Goal: Book appointment/travel/reservation

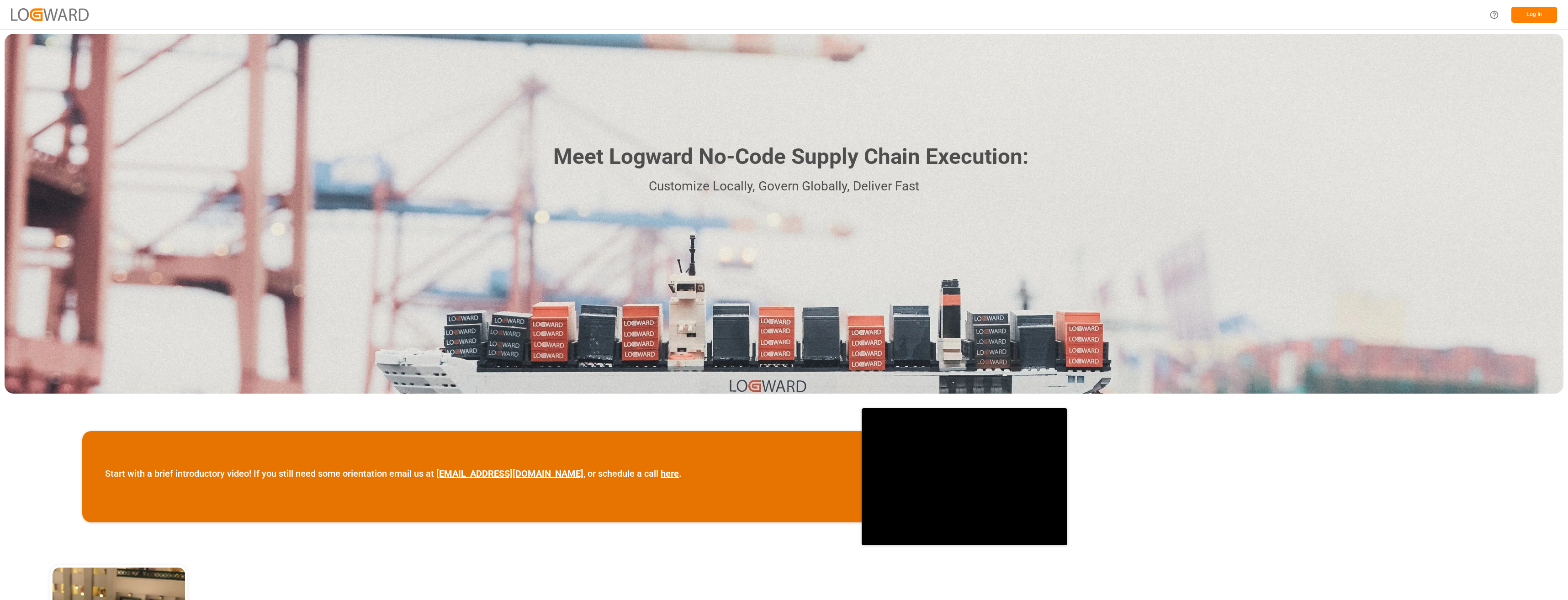
click at [1531, 14] on button "Log In" at bounding box center [1534, 15] width 46 height 16
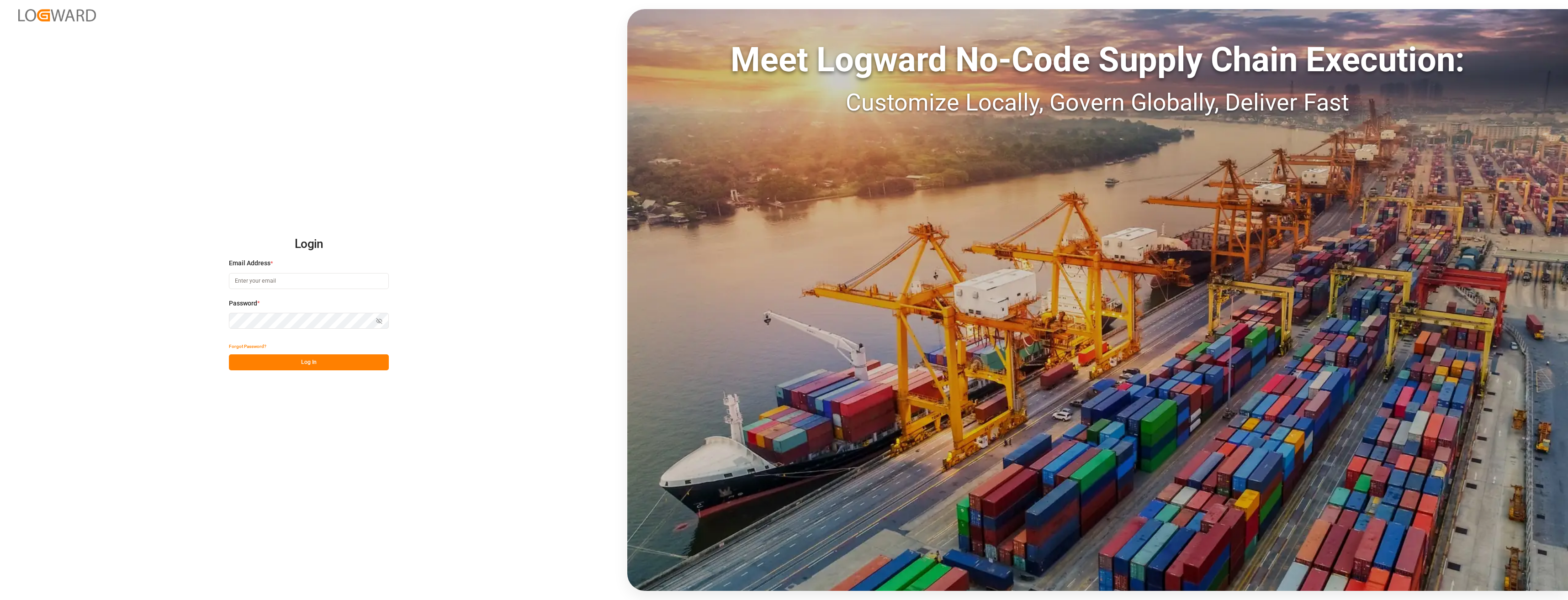
type input "[PERSON_NAME][EMAIL_ADDRESS][DOMAIN_NAME]"
click at [301, 365] on button "Log In" at bounding box center [309, 362] width 160 height 16
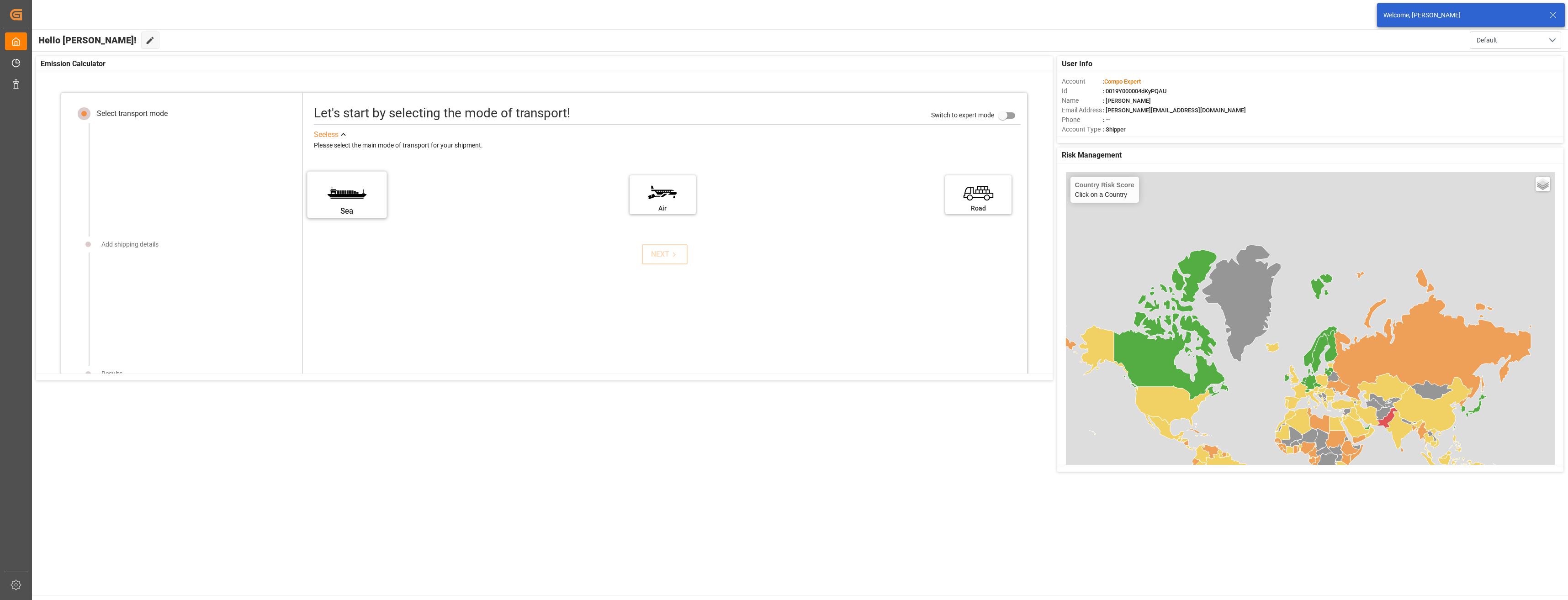
click at [340, 200] on label "Sea" at bounding box center [346, 192] width 69 height 38
click at [0, 0] on input "Sea" at bounding box center [0, 0] width 0 height 0
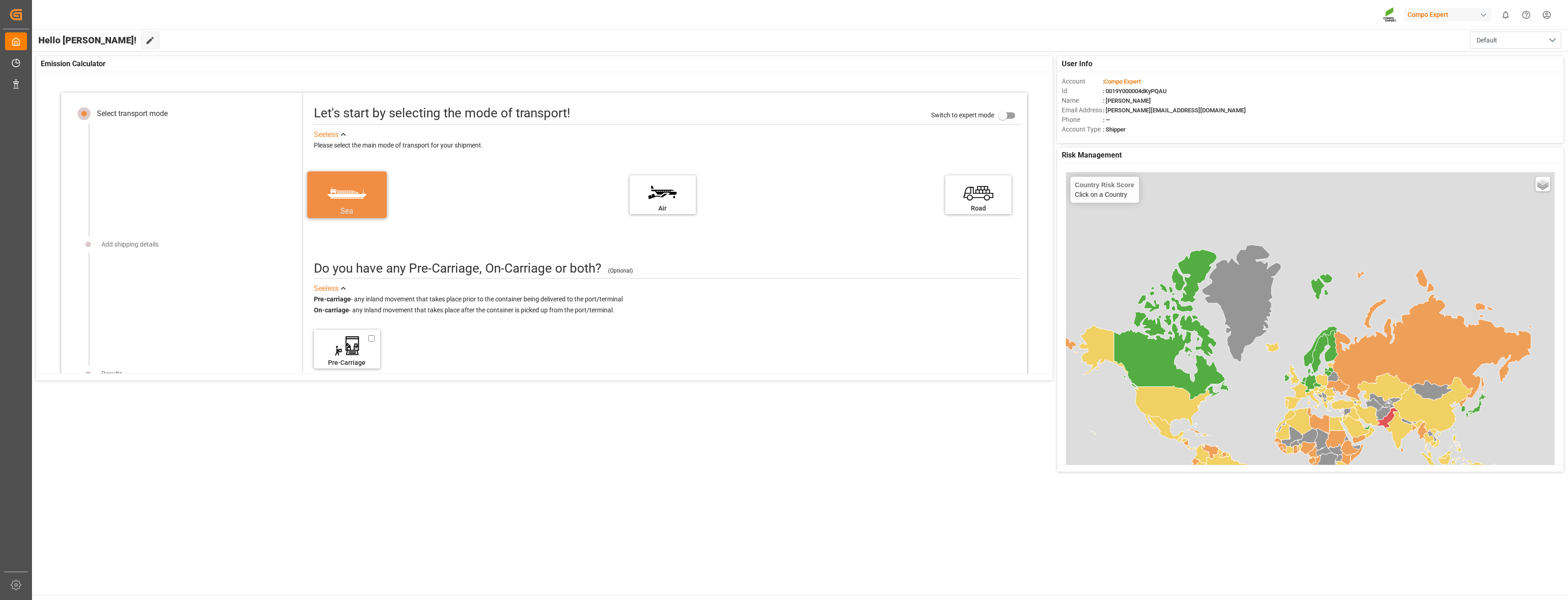
click at [360, 199] on label "Sea" at bounding box center [346, 192] width 69 height 38
click at [0, 0] on input "Sea" at bounding box center [0, 0] width 0 height 0
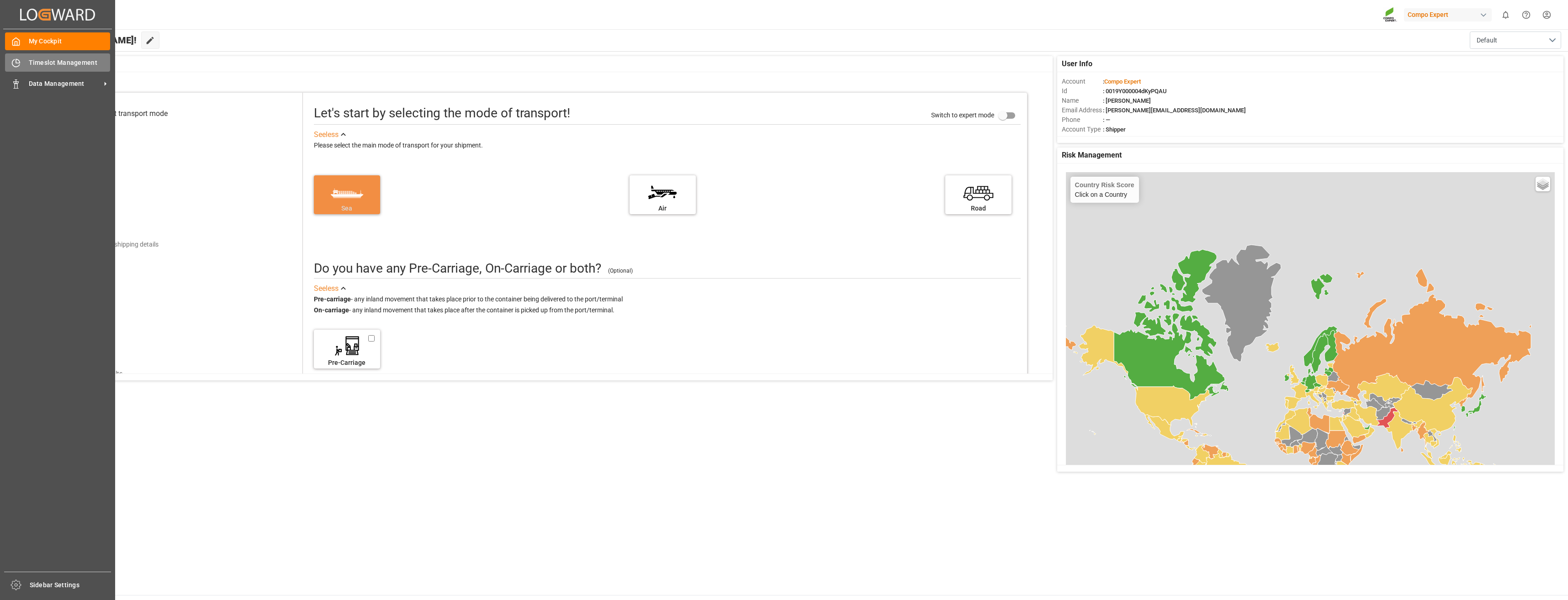
click at [46, 63] on span "Timeslot Management" at bounding box center [69, 63] width 82 height 10
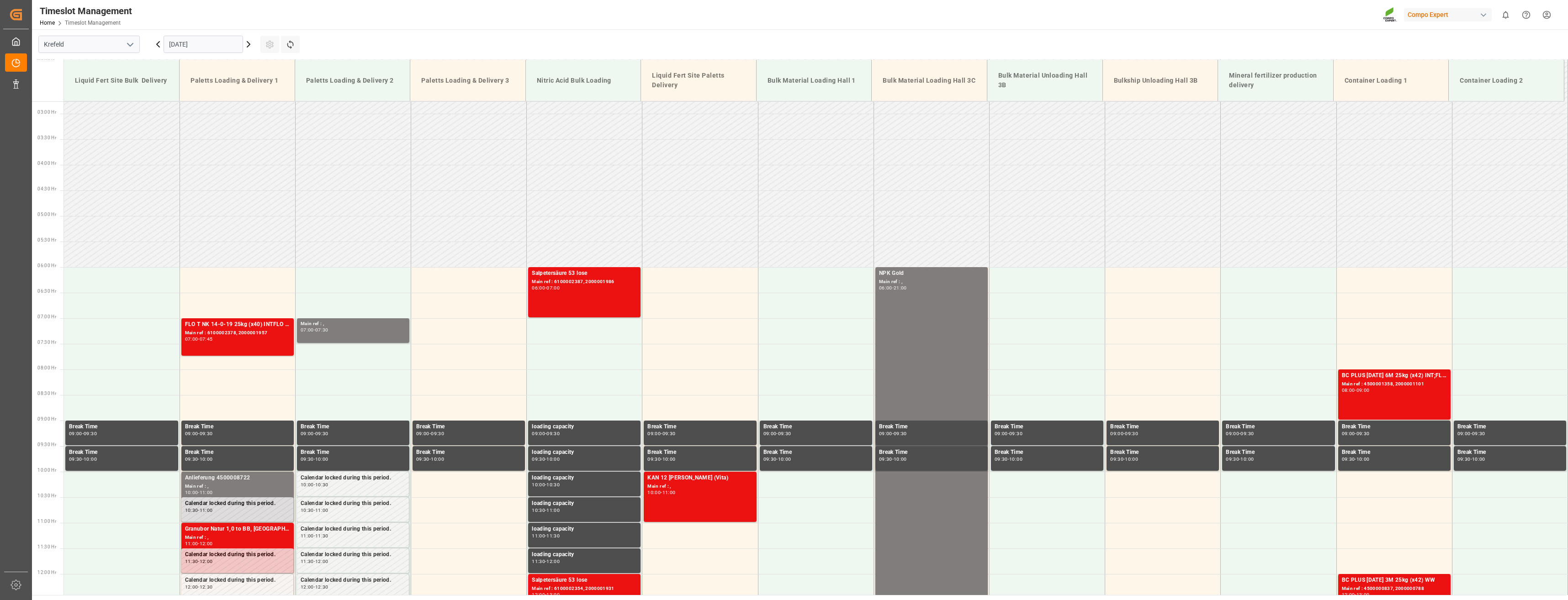
scroll to position [141, 0]
click at [248, 46] on icon at bounding box center [248, 44] width 3 height 5
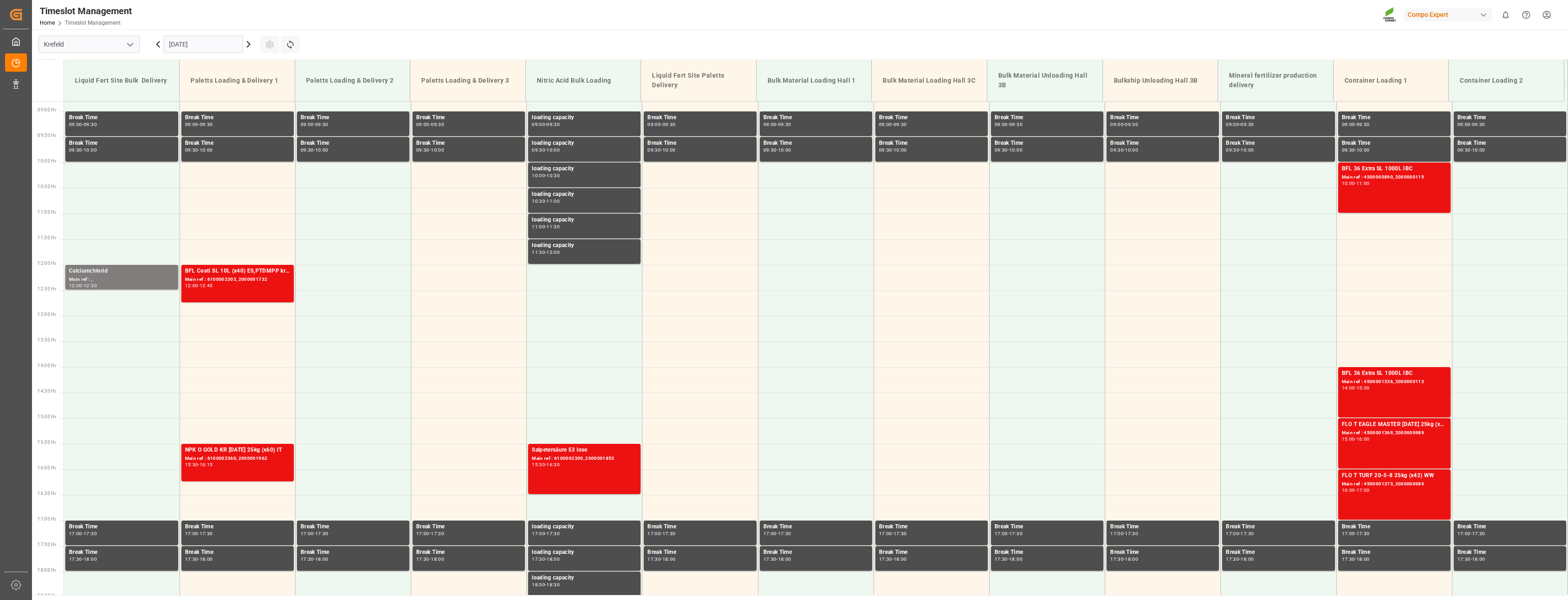
scroll to position [464, 0]
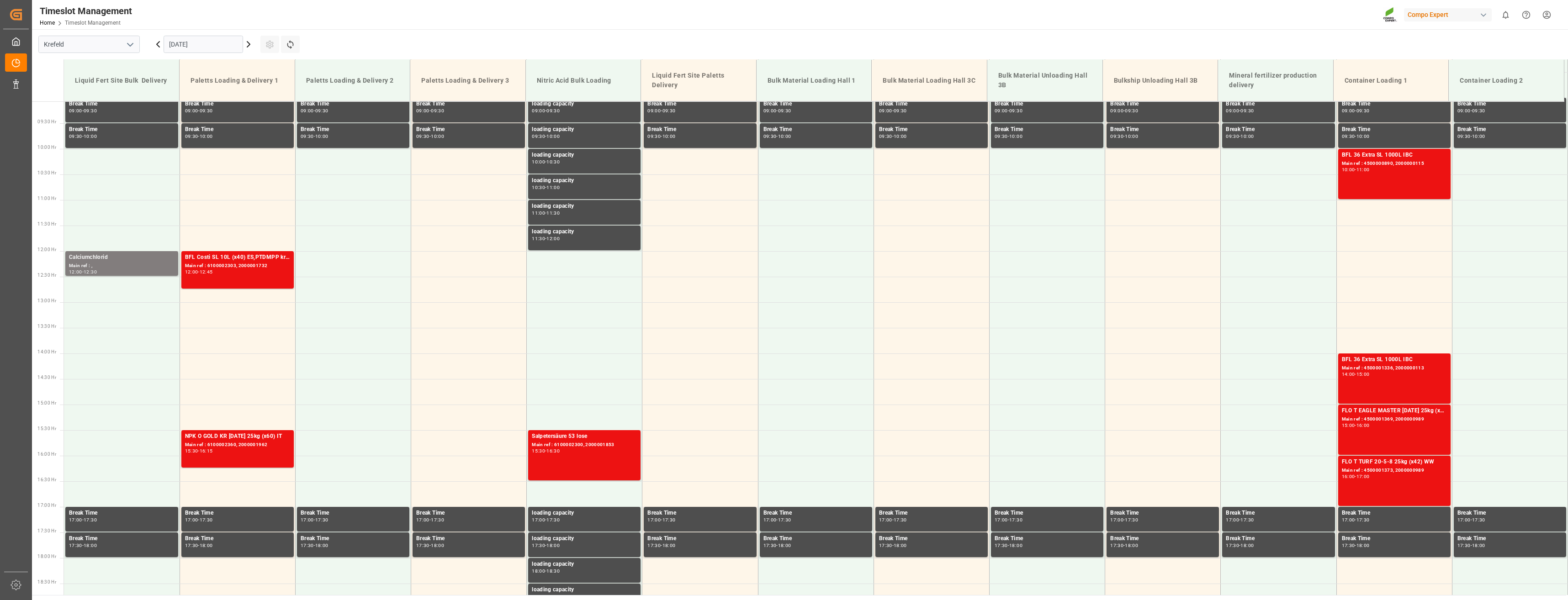
click at [250, 42] on icon at bounding box center [248, 44] width 11 height 11
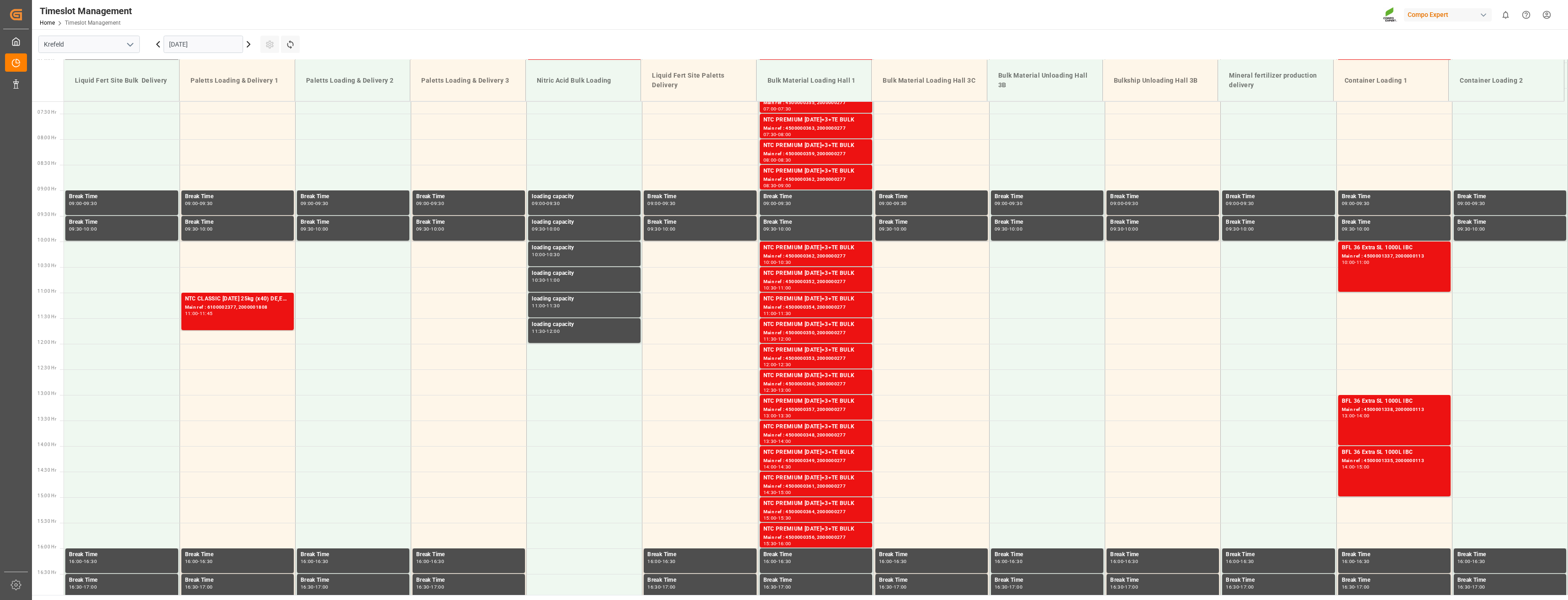
scroll to position [450, 0]
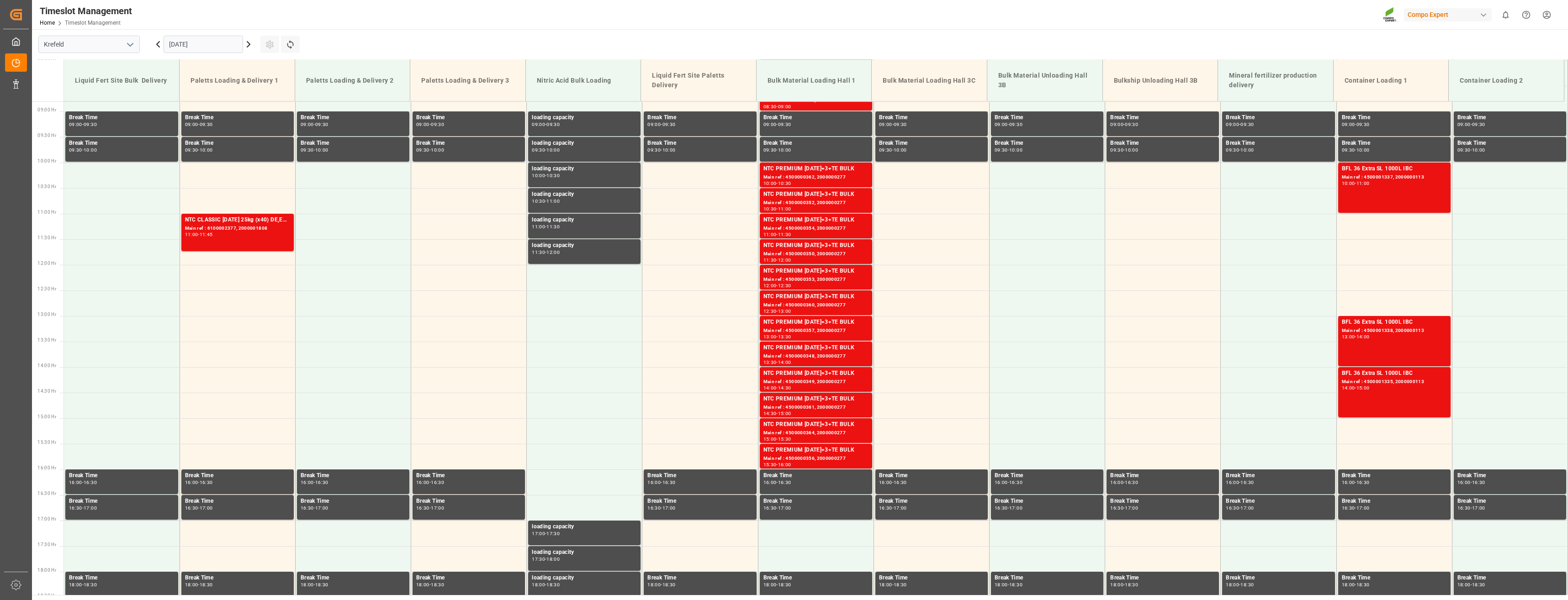
click at [249, 44] on icon at bounding box center [248, 44] width 11 height 11
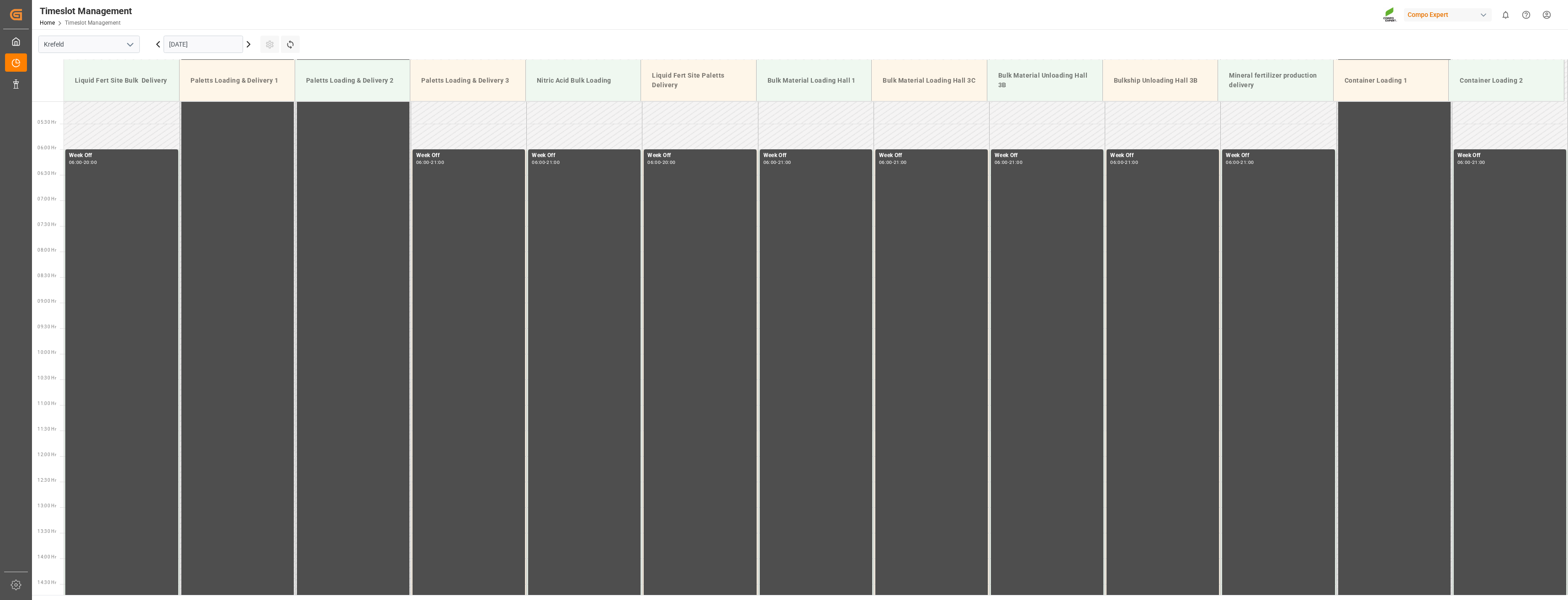
scroll to position [464, 0]
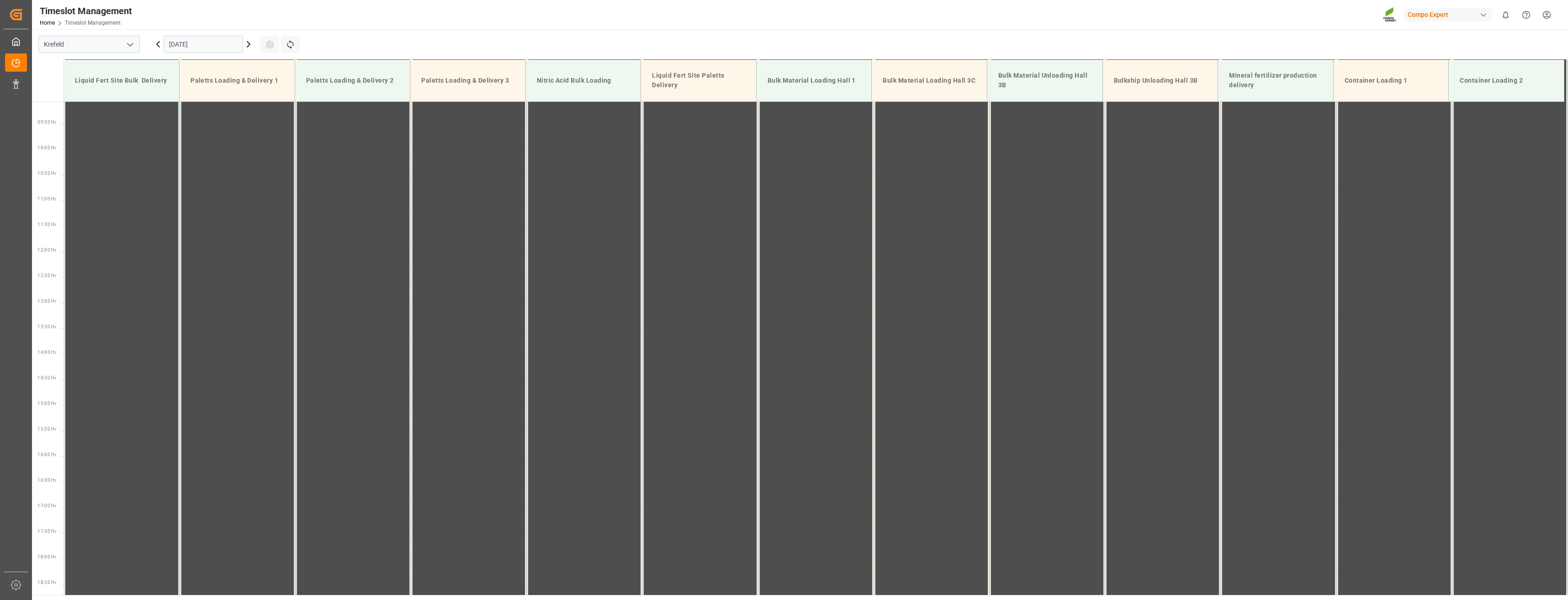
click at [249, 44] on icon at bounding box center [248, 44] width 11 height 11
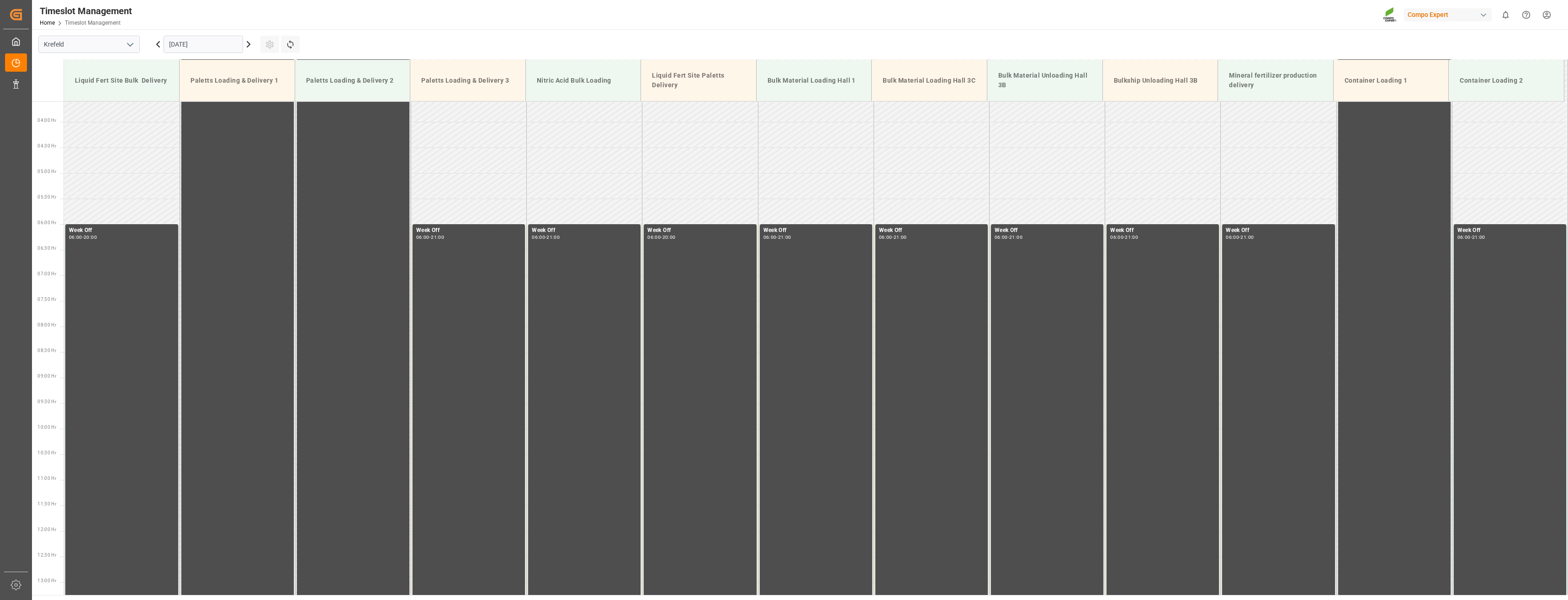
scroll to position [352, 0]
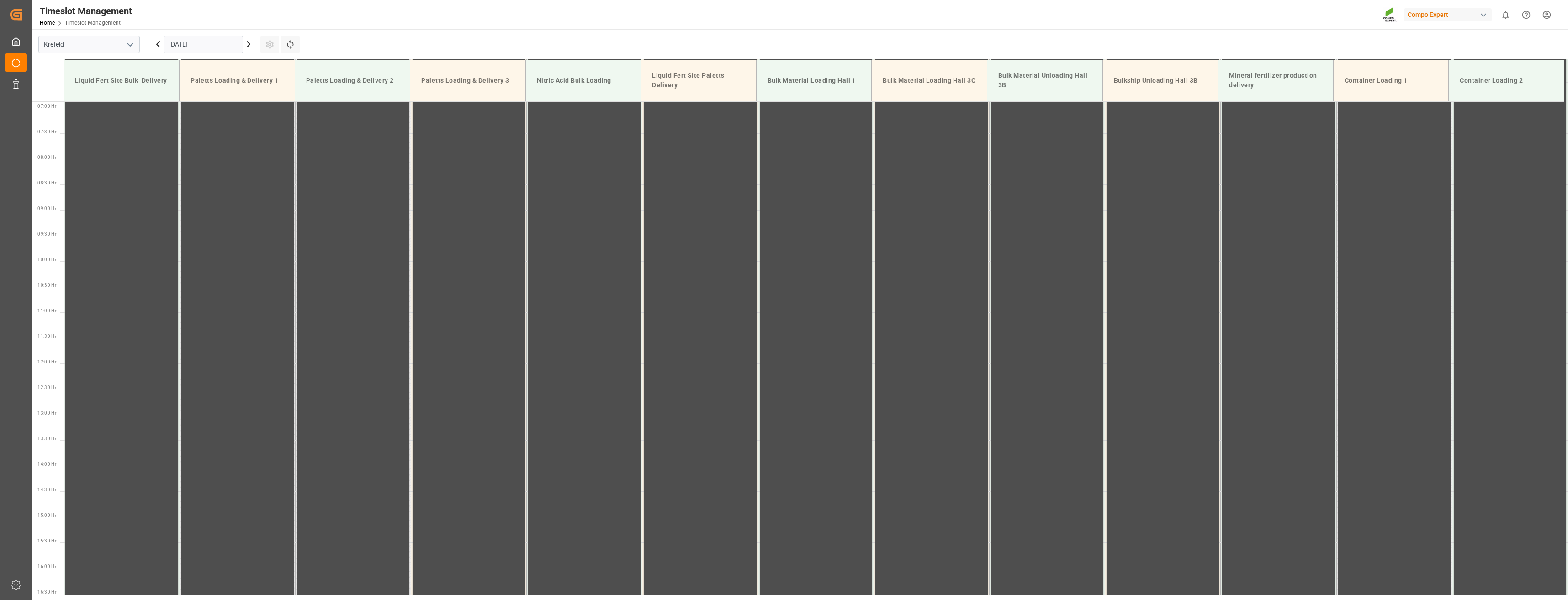
click at [249, 44] on icon at bounding box center [248, 44] width 11 height 11
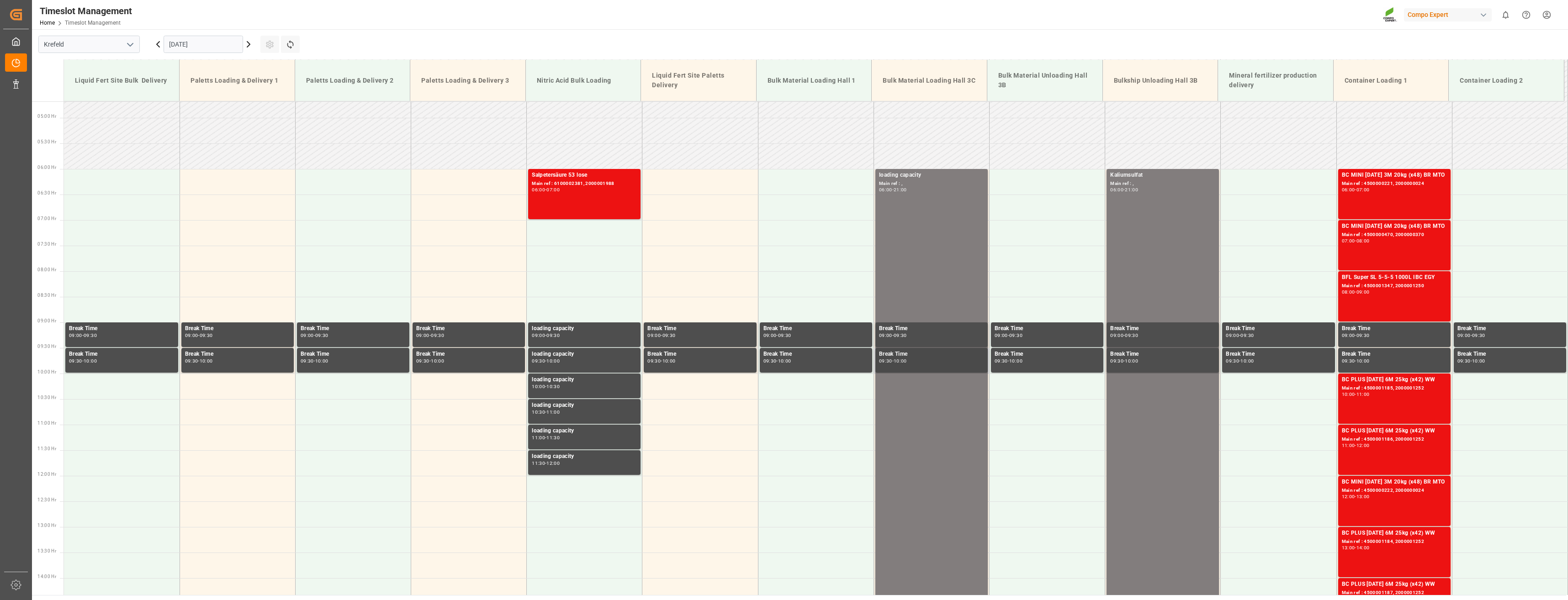
scroll to position [235, 0]
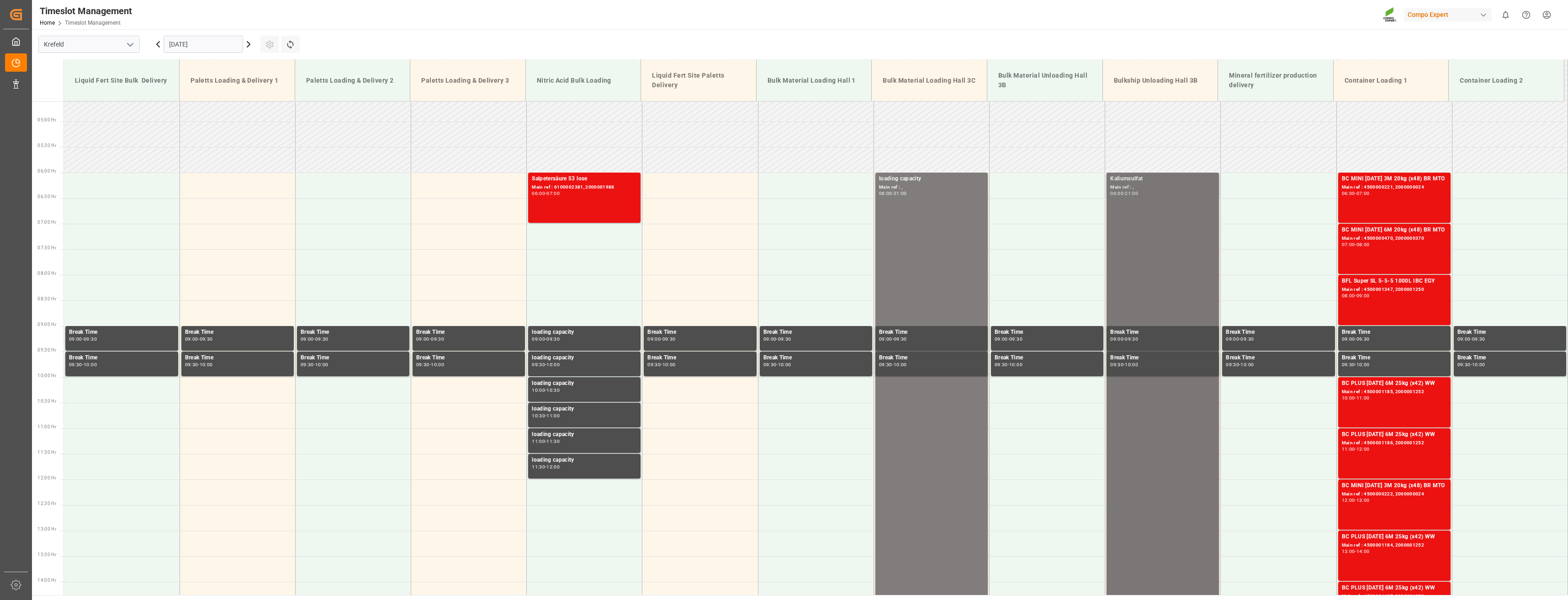
click at [1123, 178] on div "Kaliumsulfat" at bounding box center [1163, 179] width 105 height 9
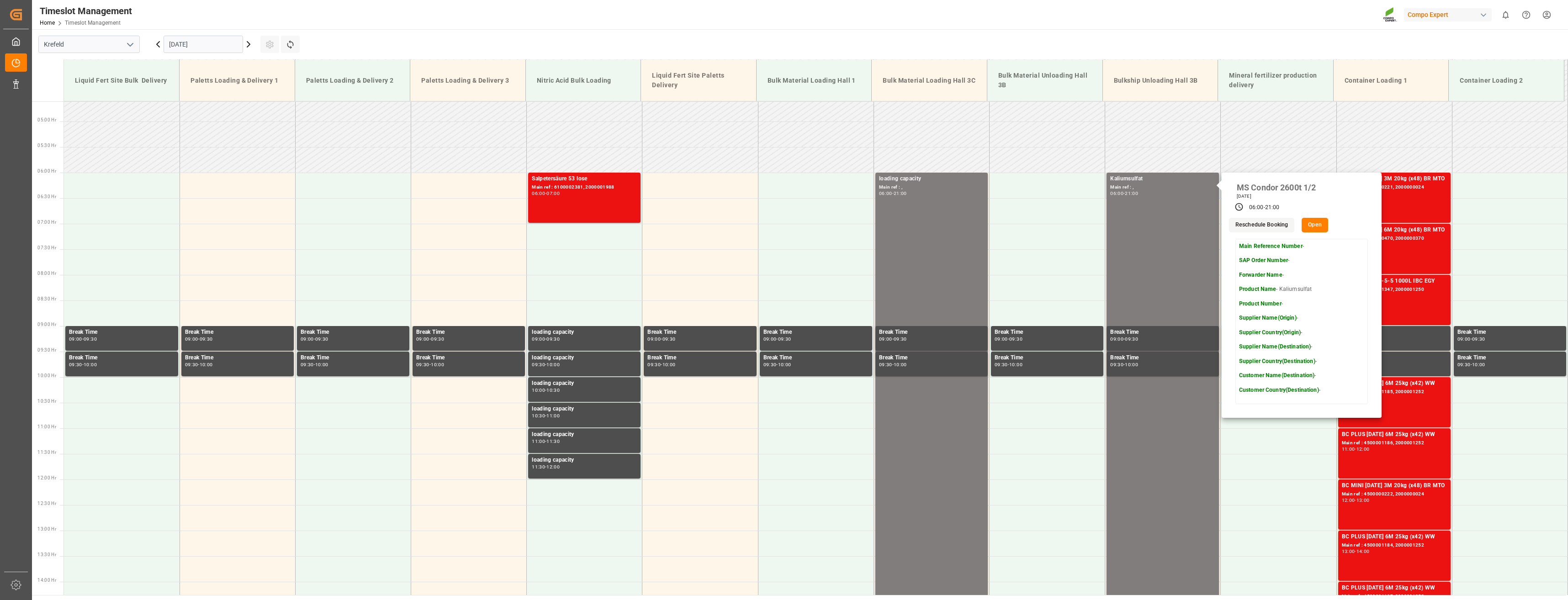
click at [1314, 226] on button "Open" at bounding box center [1315, 225] width 27 height 15
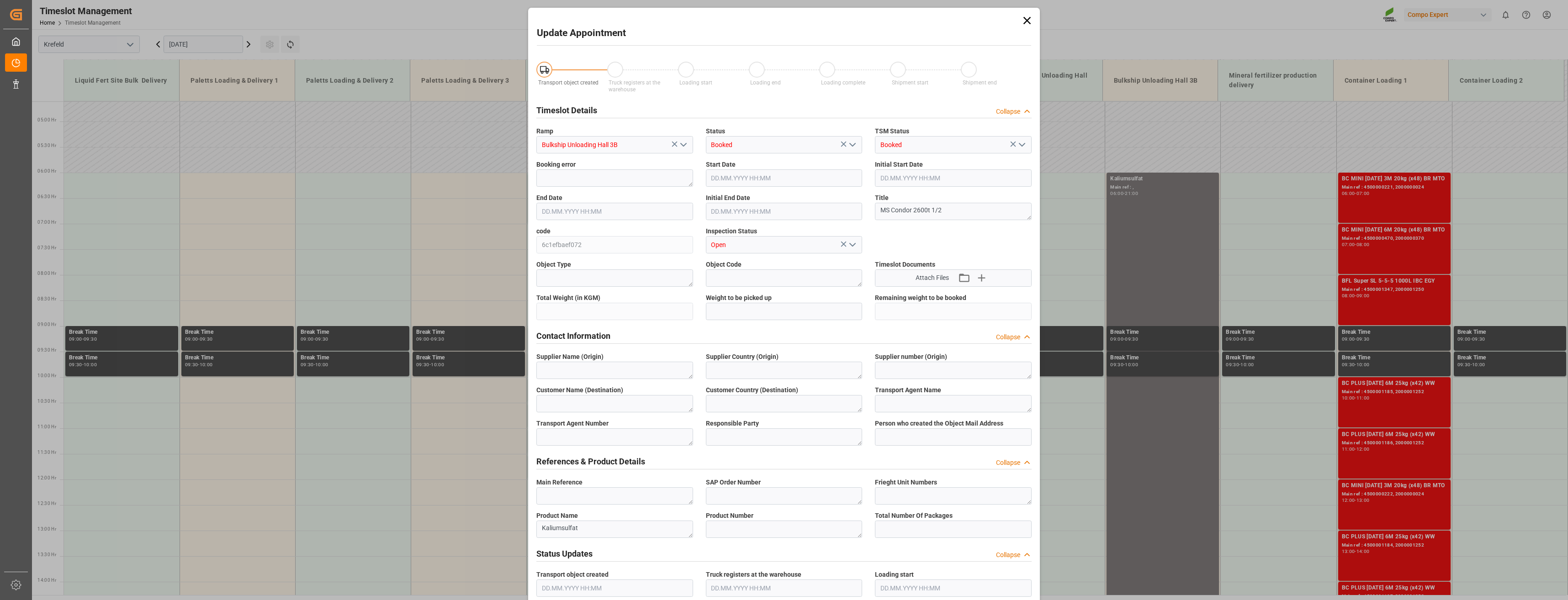
type input "[DATE] 06:00"
type input "[DATE] 21:00"
type input "[DATE] 12:53"
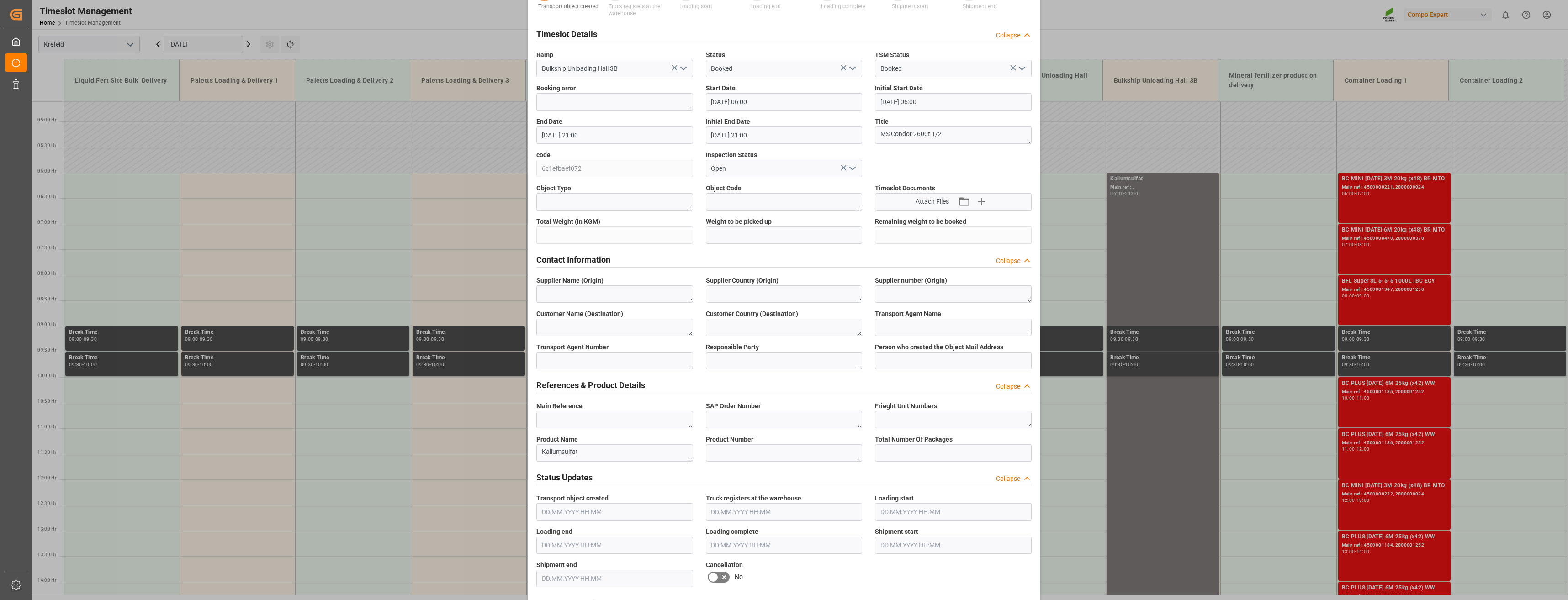
scroll to position [91, 0]
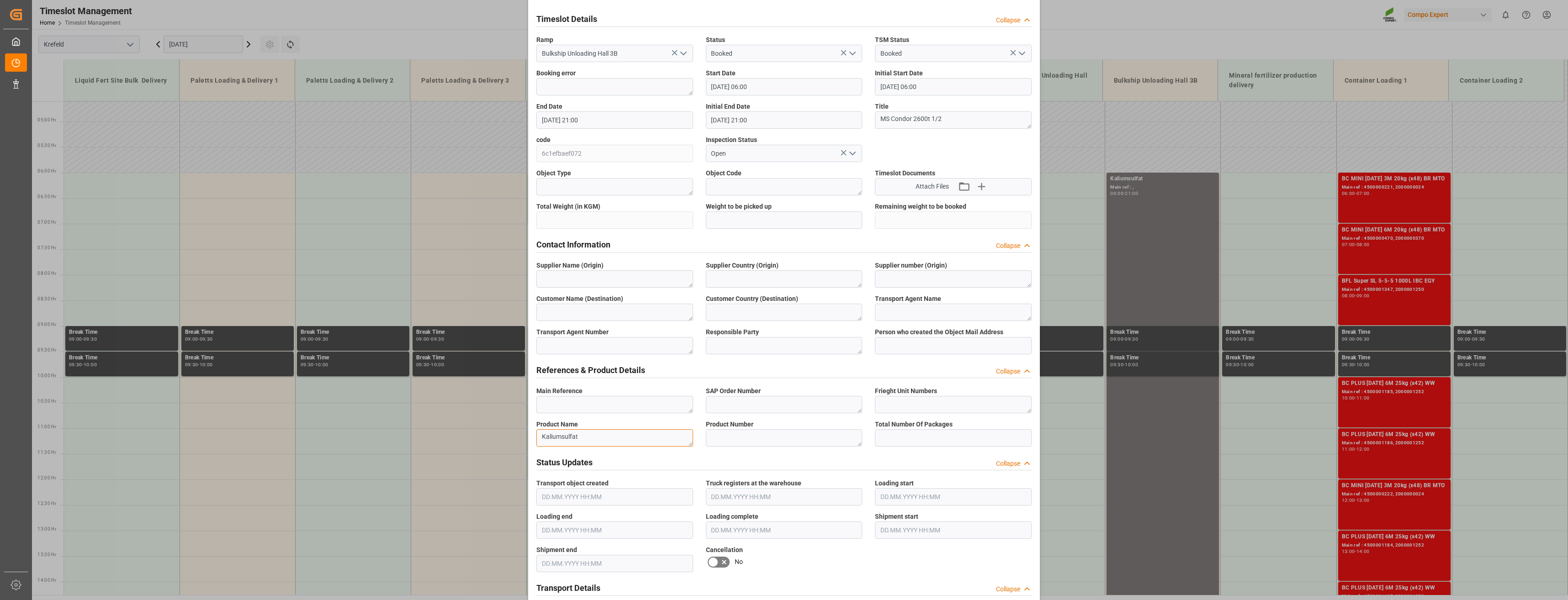
drag, startPoint x: 583, startPoint y: 436, endPoint x: 538, endPoint y: 437, distance: 45.0
click at [538, 437] on textarea "Kaliumsulfat" at bounding box center [614, 438] width 156 height 18
click at [429, 245] on div "Update Appointment Transport object created Truck registers at the warehouse Lo…" at bounding box center [784, 300] width 1568 height 600
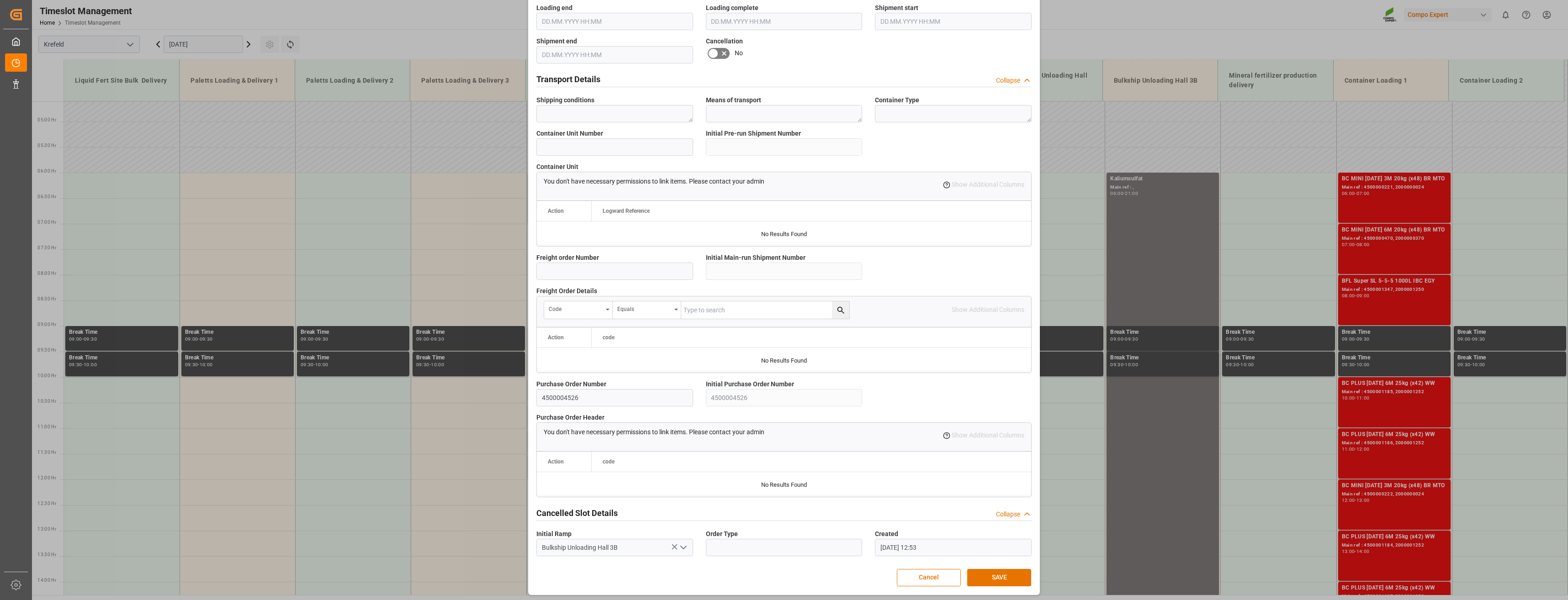
scroll to position [602, 0]
click at [435, 23] on div "Update Appointment Transport object created Truck registers at the warehouse Lo…" at bounding box center [784, 300] width 1568 height 600
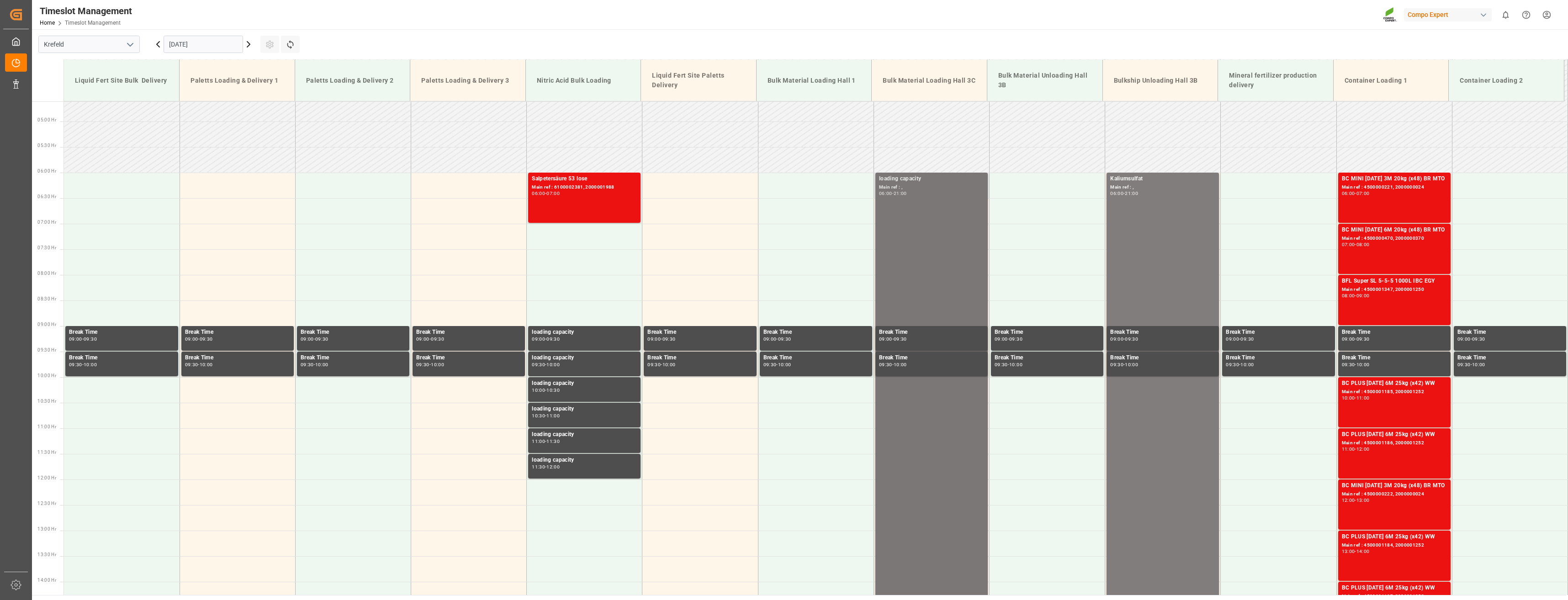
click at [883, 182] on div "loading capacity" at bounding box center [931, 179] width 105 height 9
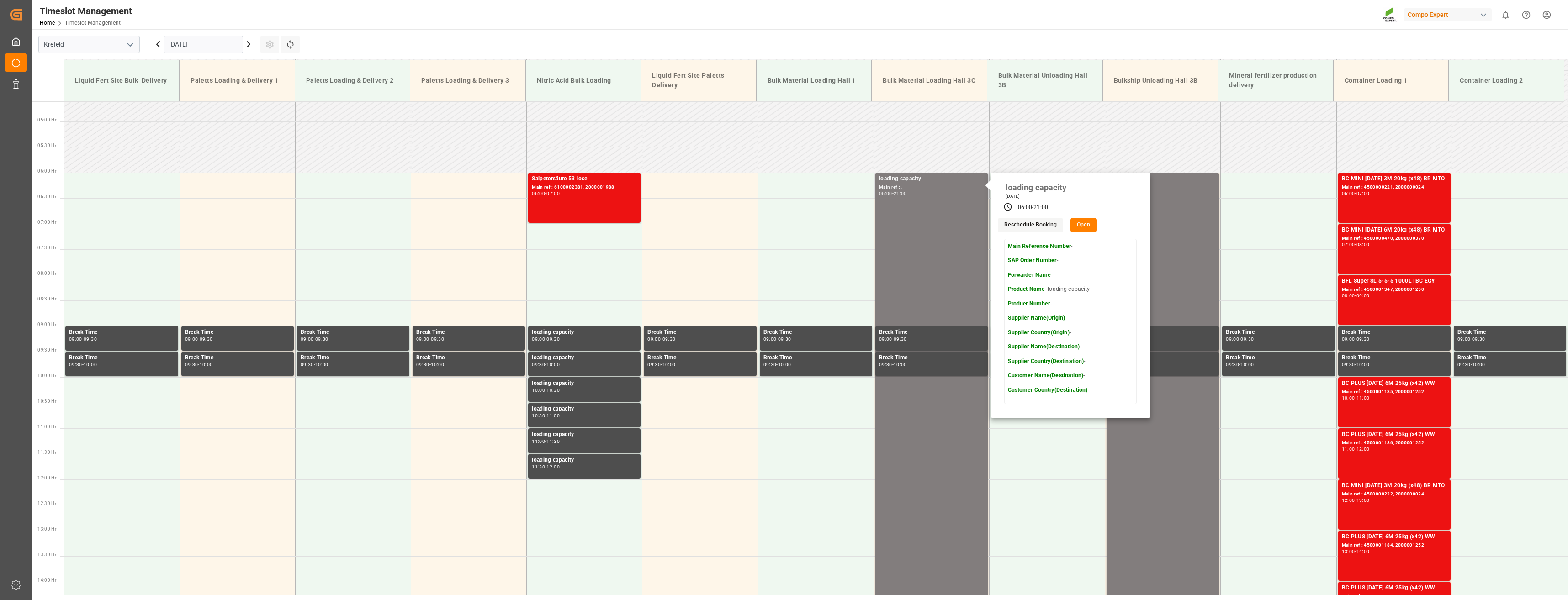
click at [1081, 228] on button "Open" at bounding box center [1084, 225] width 27 height 15
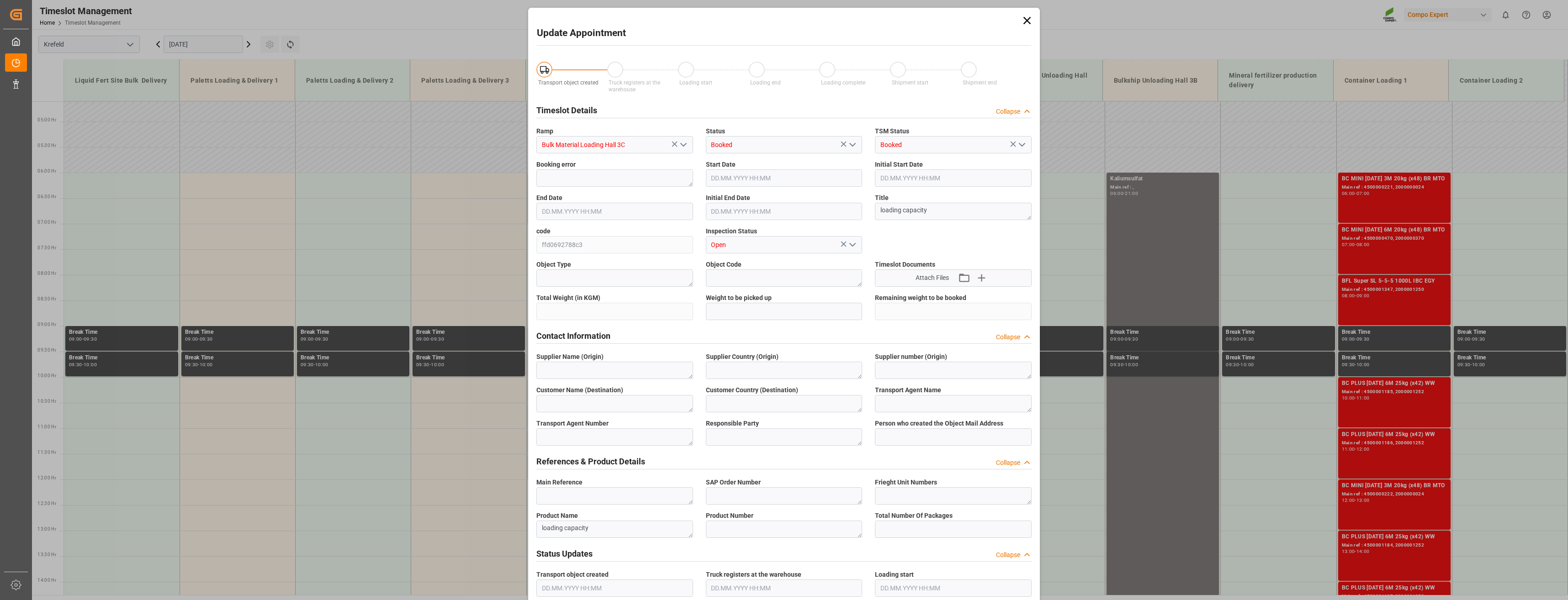
type input "[DATE] 06:00"
type input "[DATE] 21:00"
type input "[DATE] 13:37"
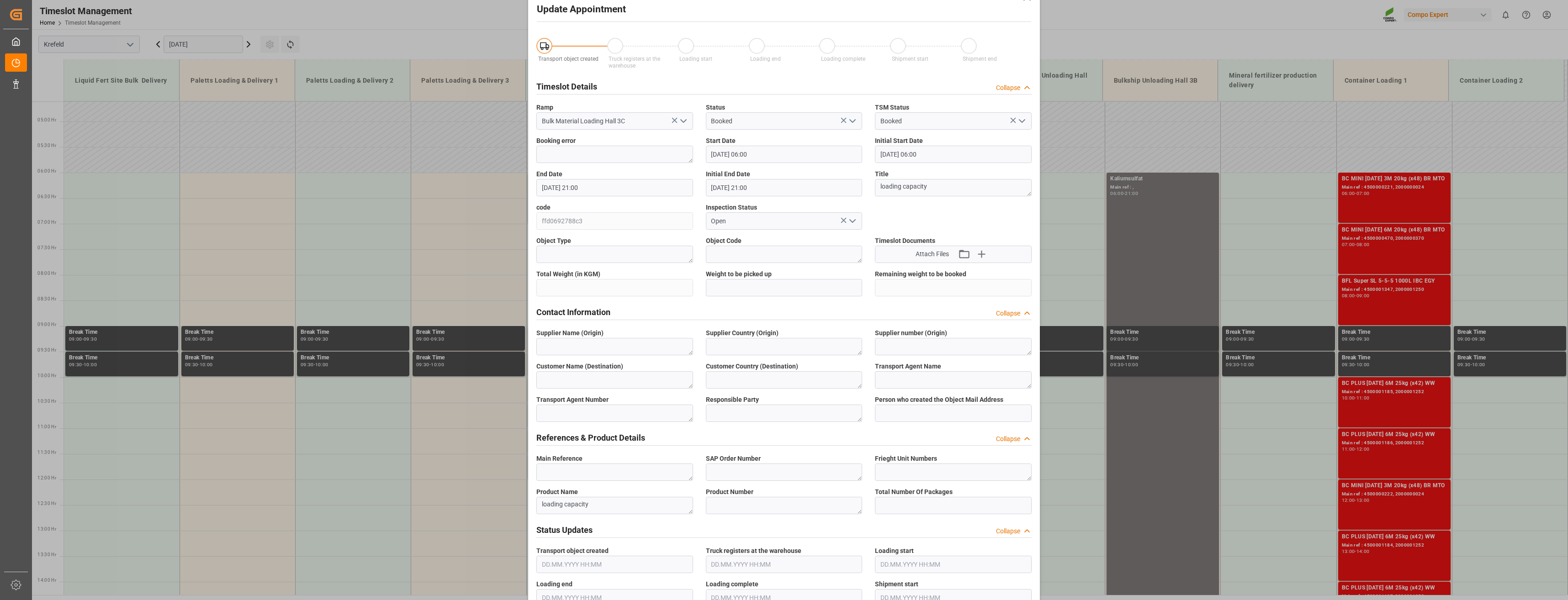
scroll to position [0, 0]
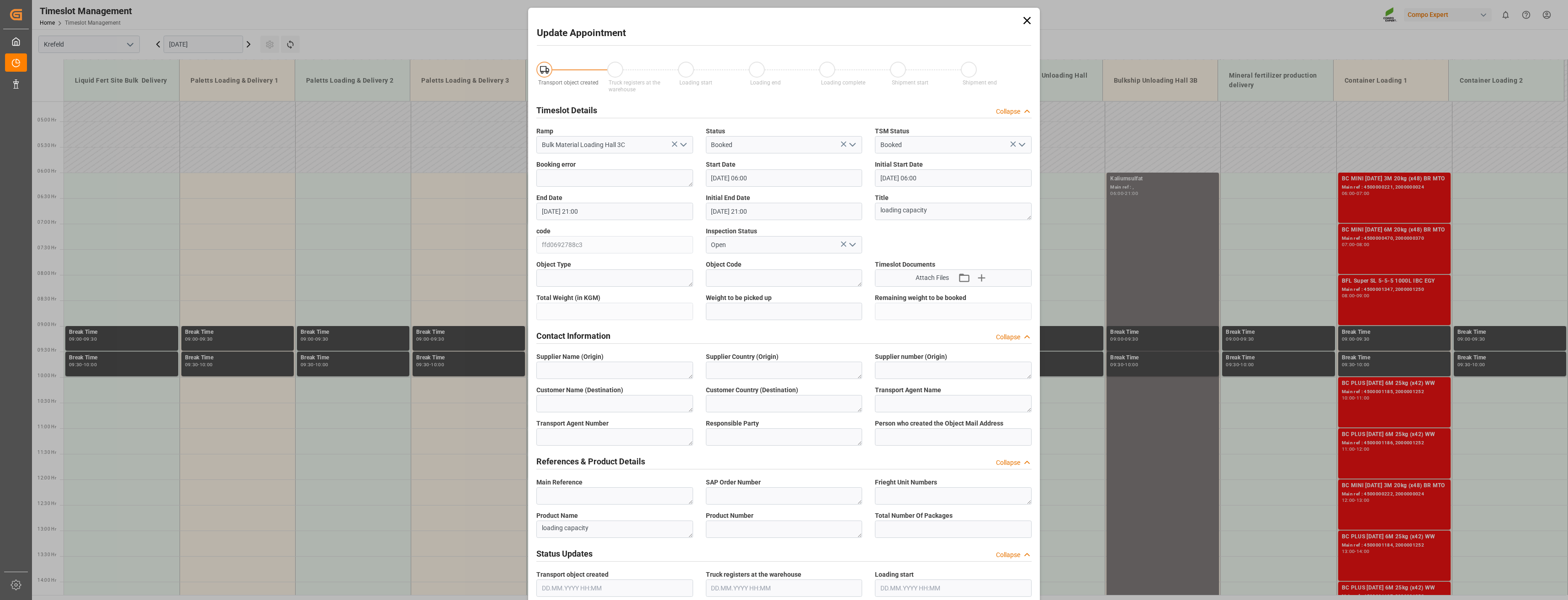
click at [1025, 21] on icon at bounding box center [1027, 21] width 7 height 7
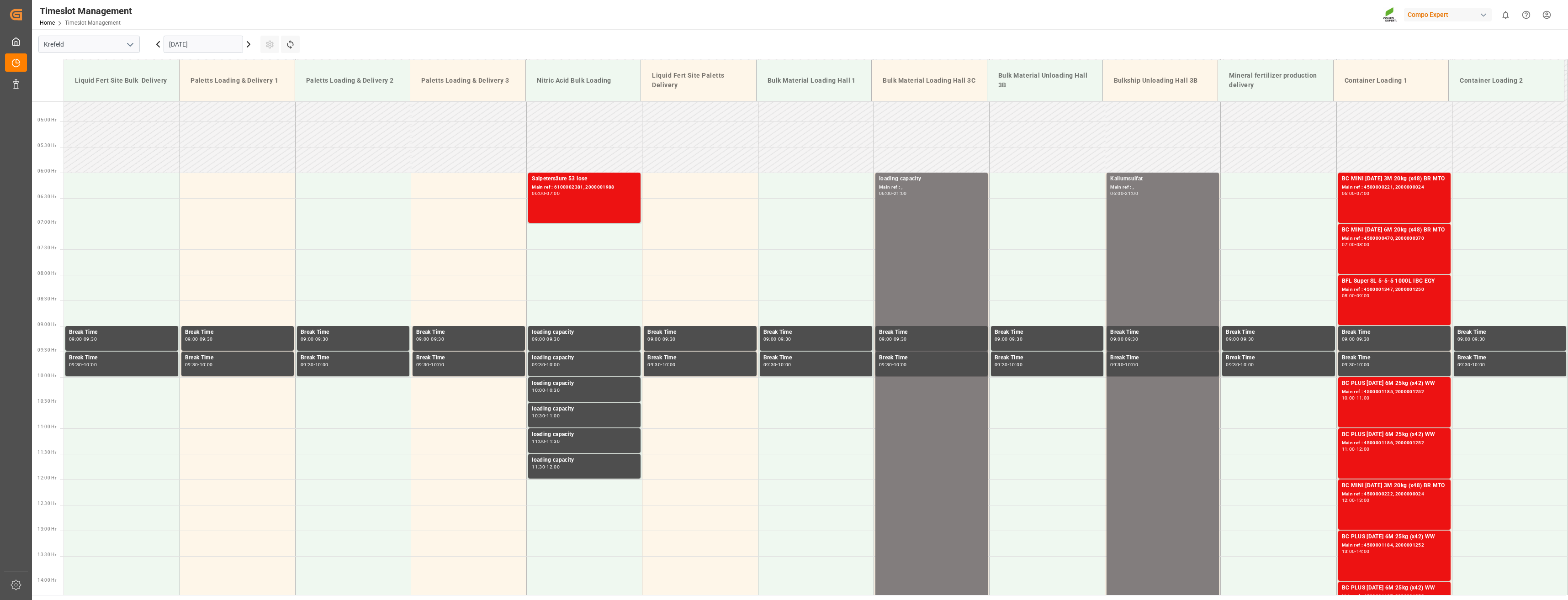
click at [249, 46] on icon at bounding box center [248, 44] width 11 height 11
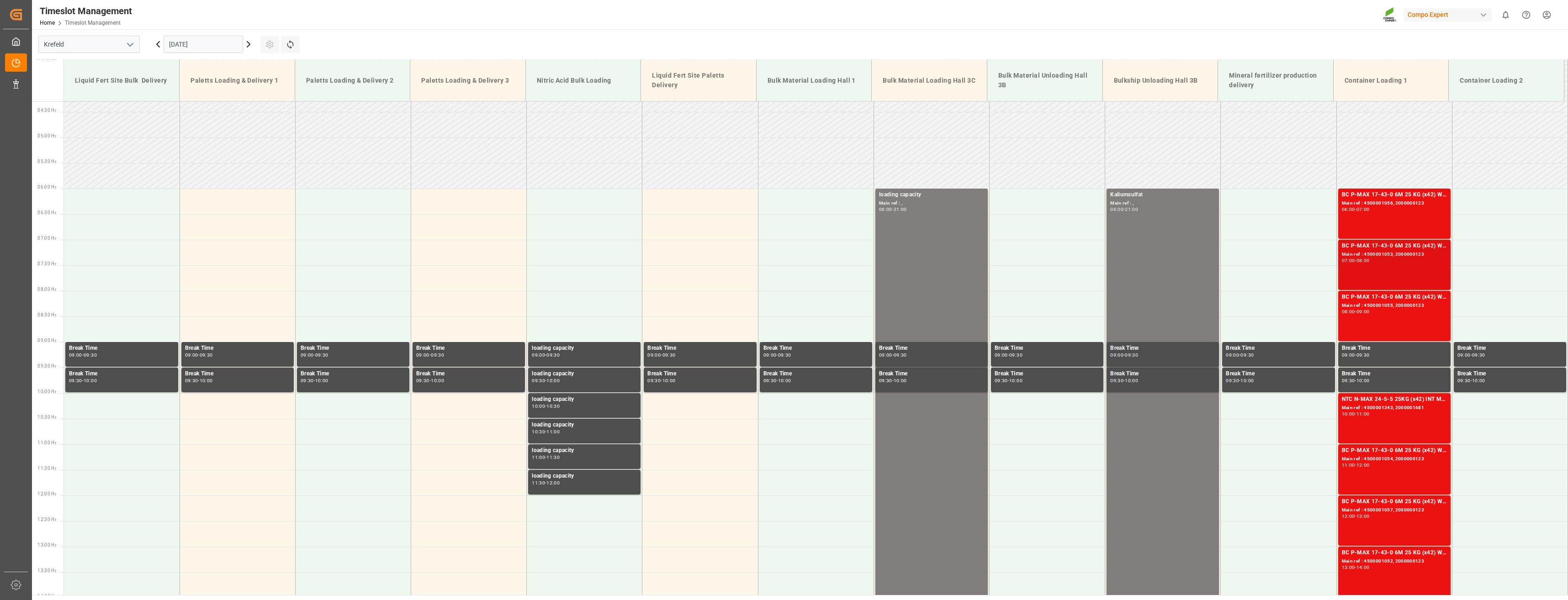
scroll to position [235, 0]
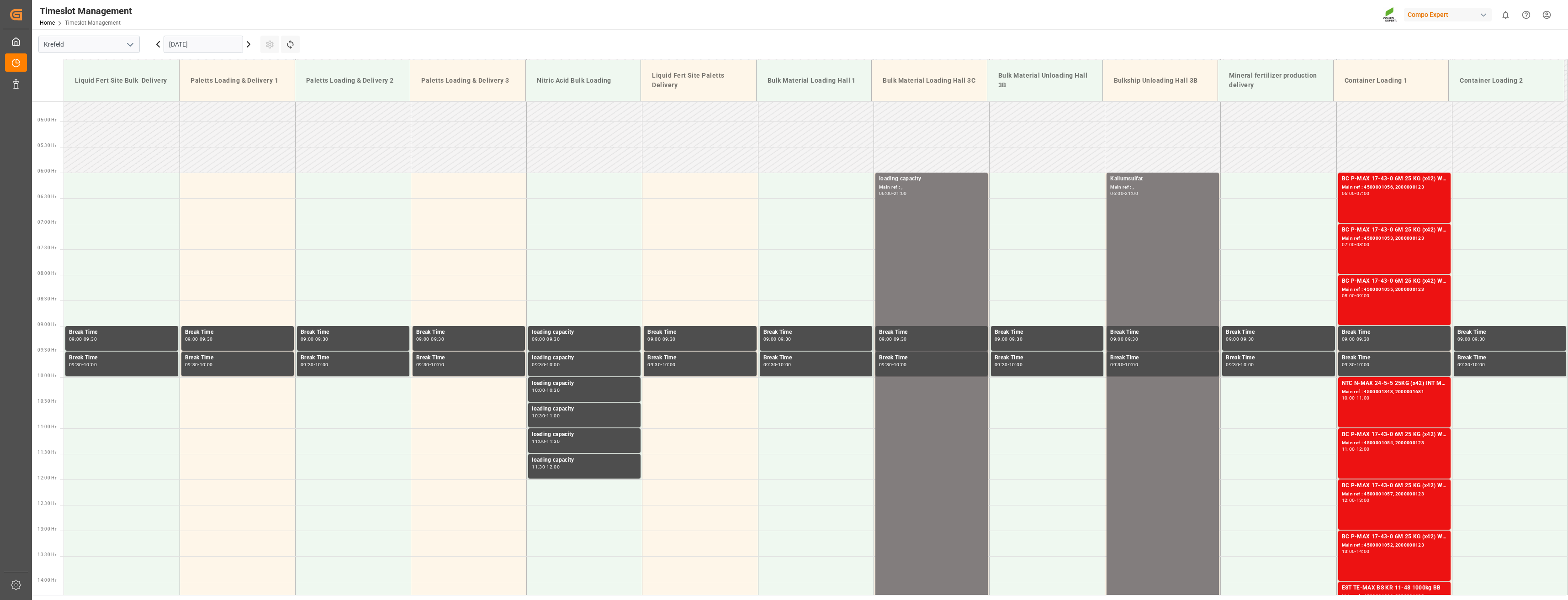
click at [252, 45] on icon at bounding box center [248, 44] width 11 height 11
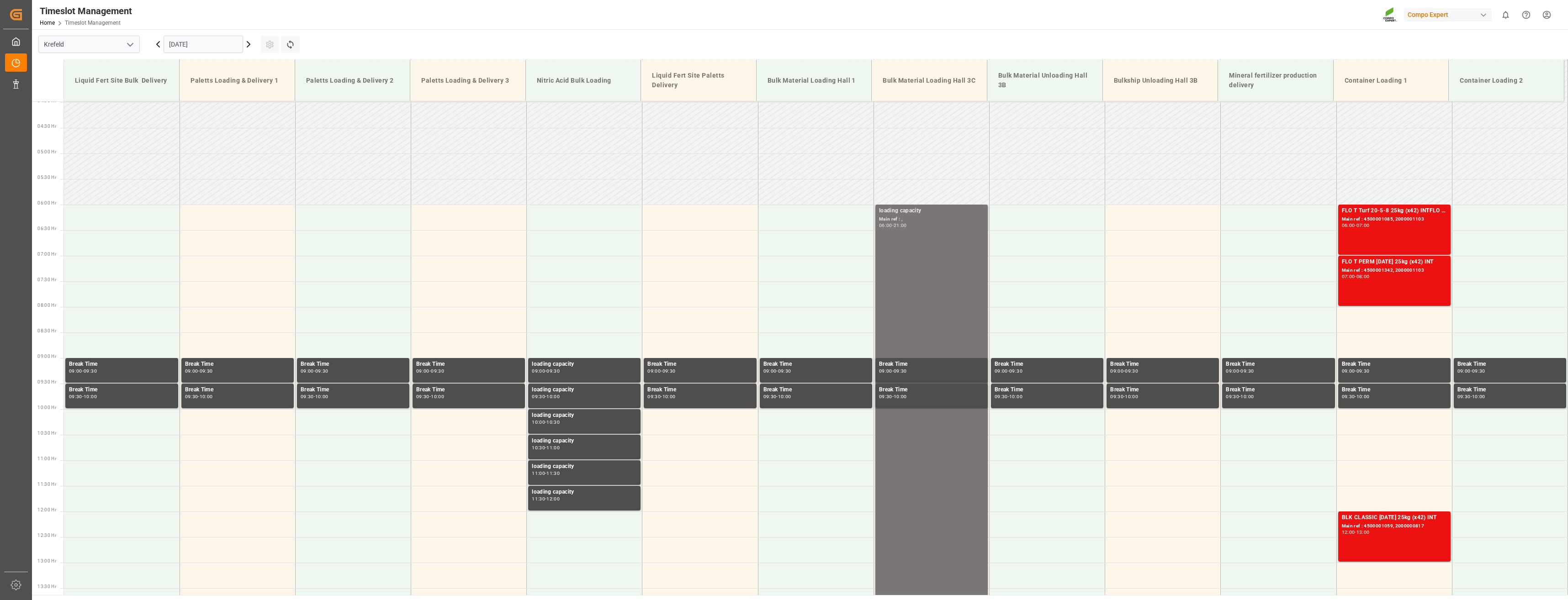
scroll to position [190, 0]
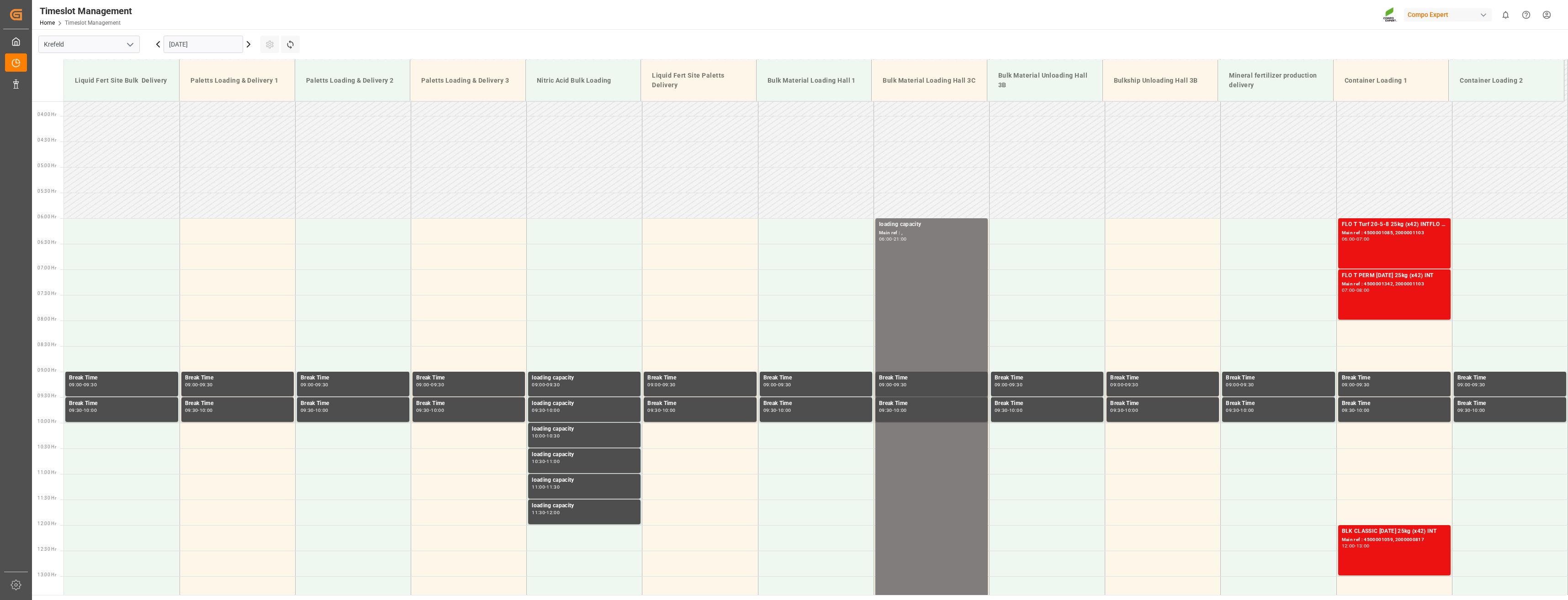
click at [248, 44] on icon at bounding box center [248, 44] width 11 height 11
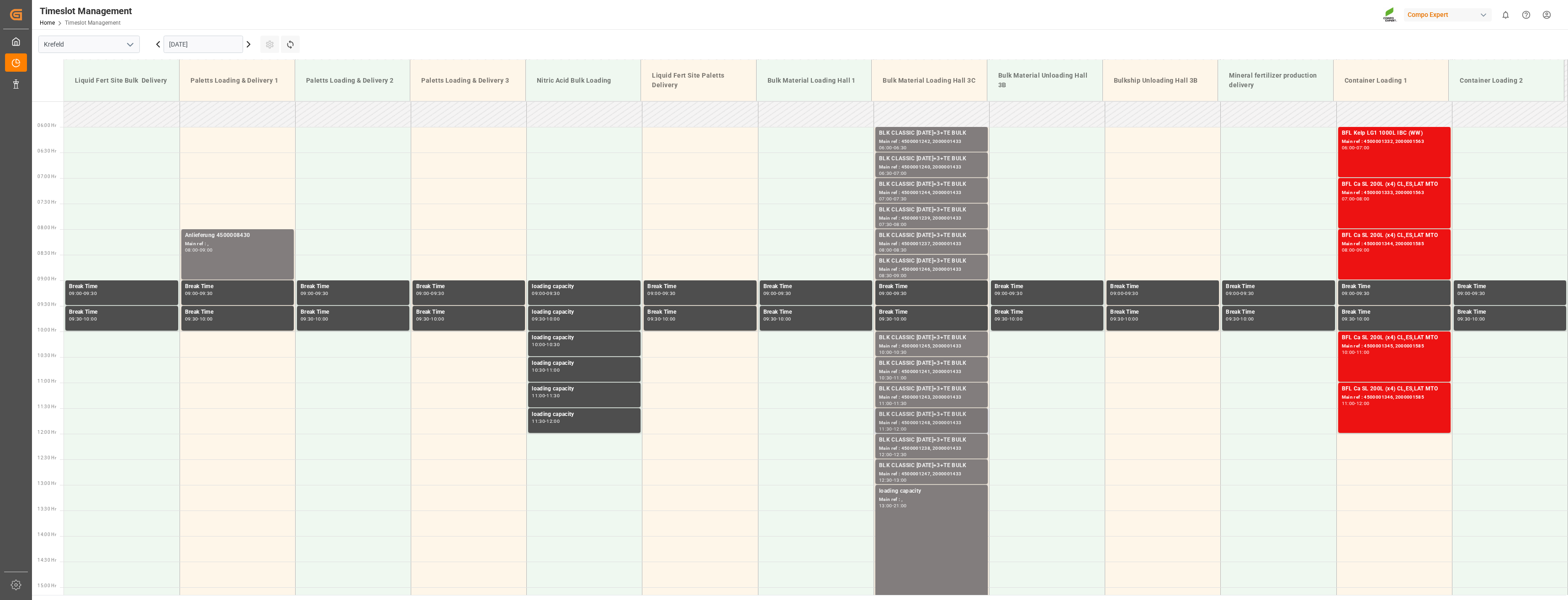
scroll to position [235, 0]
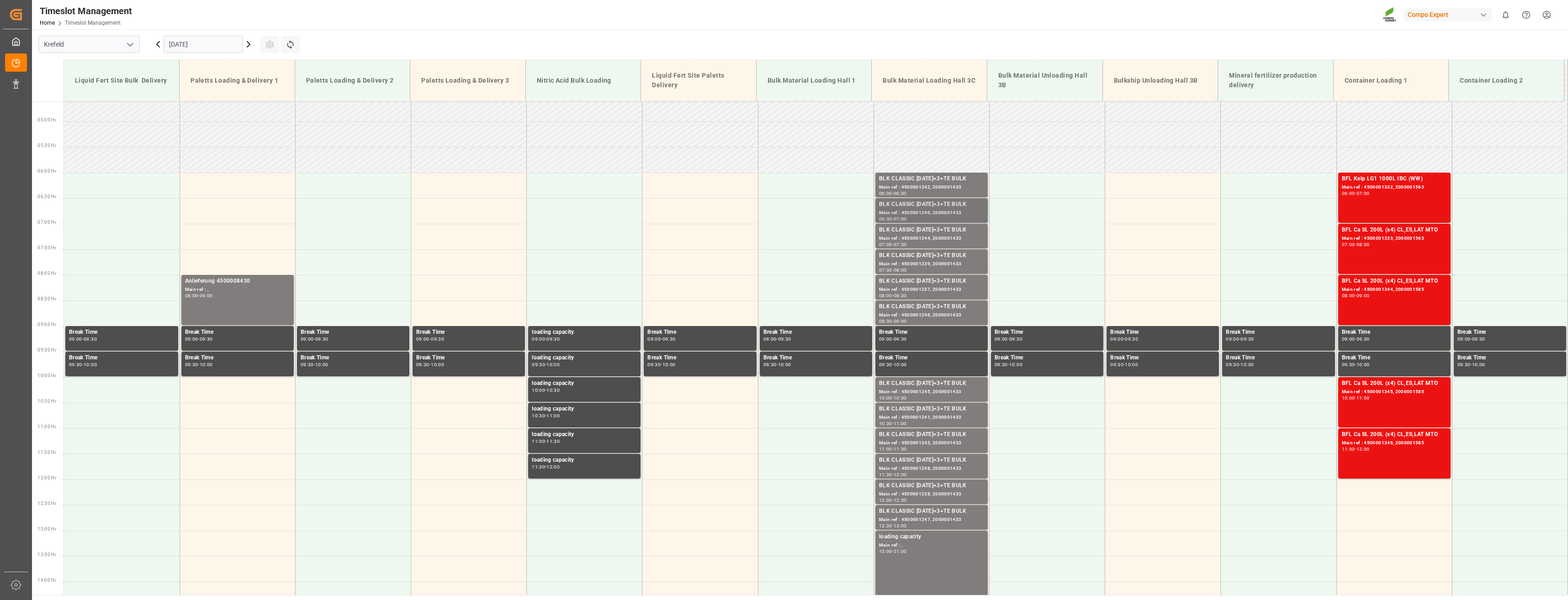
click at [931, 206] on div "BLK CLASSIC [DATE]+3+TE BULK" at bounding box center [931, 204] width 105 height 9
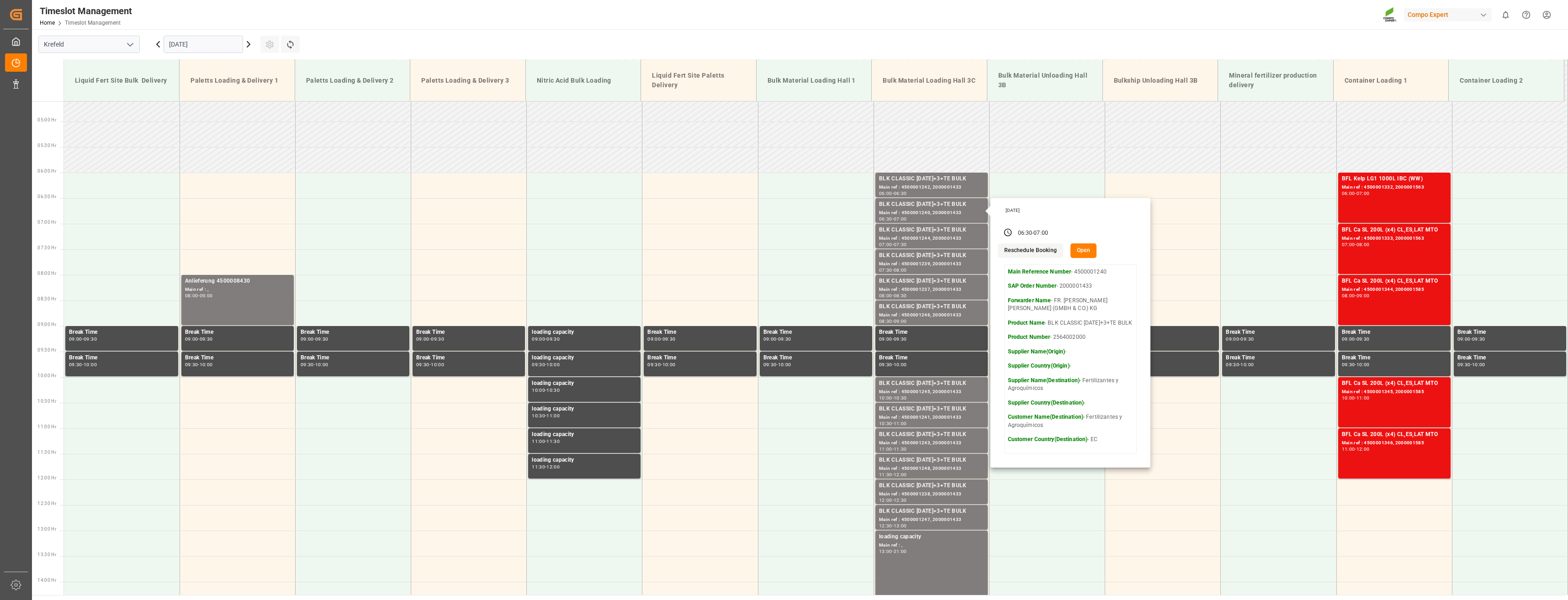
click at [1080, 254] on button "Open" at bounding box center [1084, 251] width 27 height 15
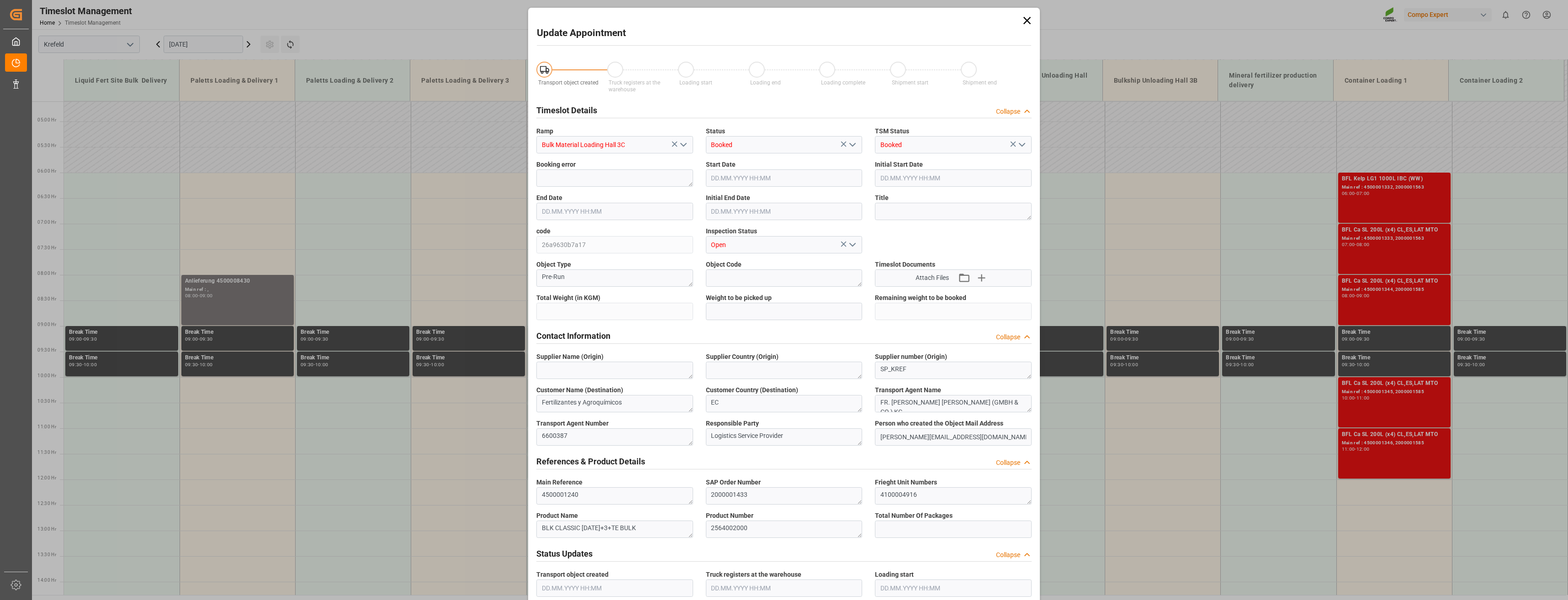
type input "53000"
type input "0"
type input "[DATE] 06:30"
type input "[DATE] 07:00"
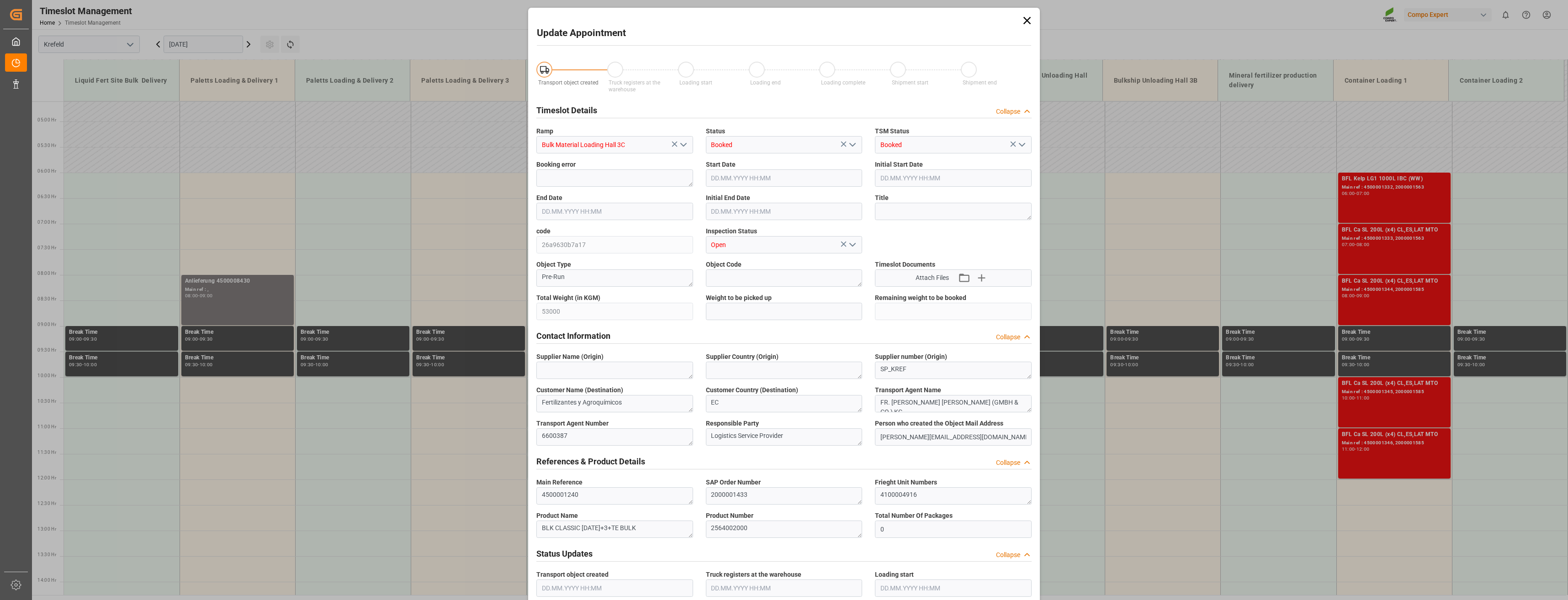
type input "[DATE] 07:00"
type input "[DATE] 10:17"
click at [1024, 25] on icon at bounding box center [1027, 20] width 13 height 13
